Goal: Find specific page/section: Find specific page/section

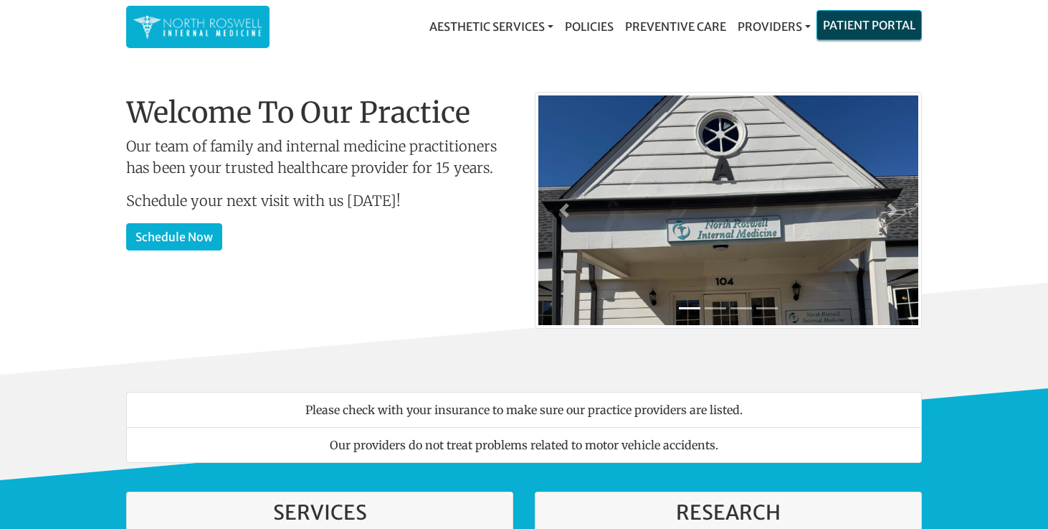
click at [868, 27] on link "Patient Portal" at bounding box center [870, 25] width 104 height 29
click at [546, 27] on link "Aesthetic Services" at bounding box center [492, 26] width 136 height 29
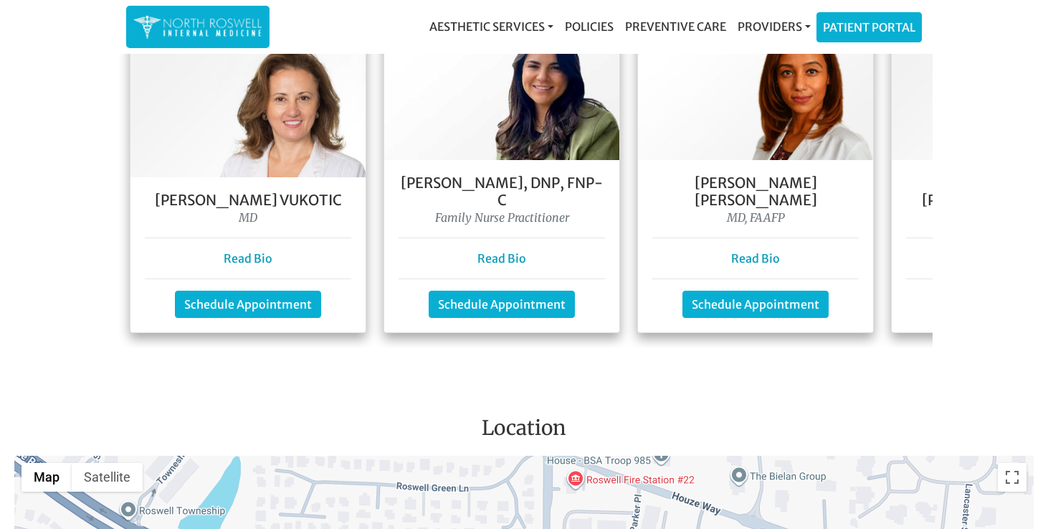
scroll to position [0, 473]
